Goal: Navigation & Orientation: Find specific page/section

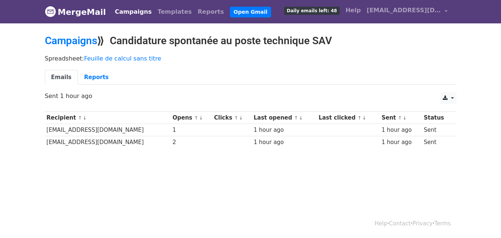
click at [221, 143] on td at bounding box center [232, 142] width 40 height 12
click at [96, 82] on link "Reports" at bounding box center [96, 77] width 37 height 15
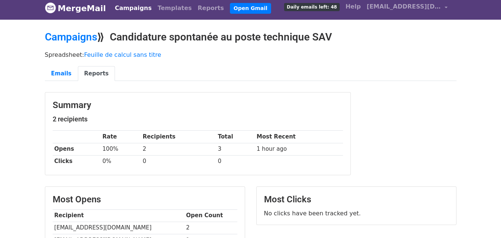
scroll to position [2, 0]
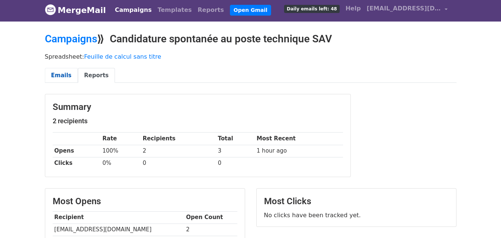
click at [52, 77] on link "Emails" at bounding box center [61, 75] width 33 height 15
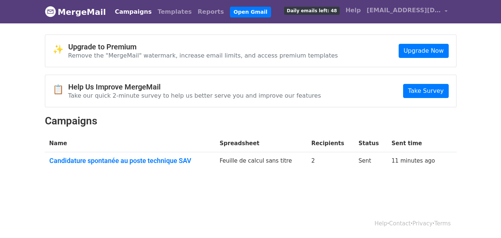
scroll to position [1, 0]
